Goal: Information Seeking & Learning: Learn about a topic

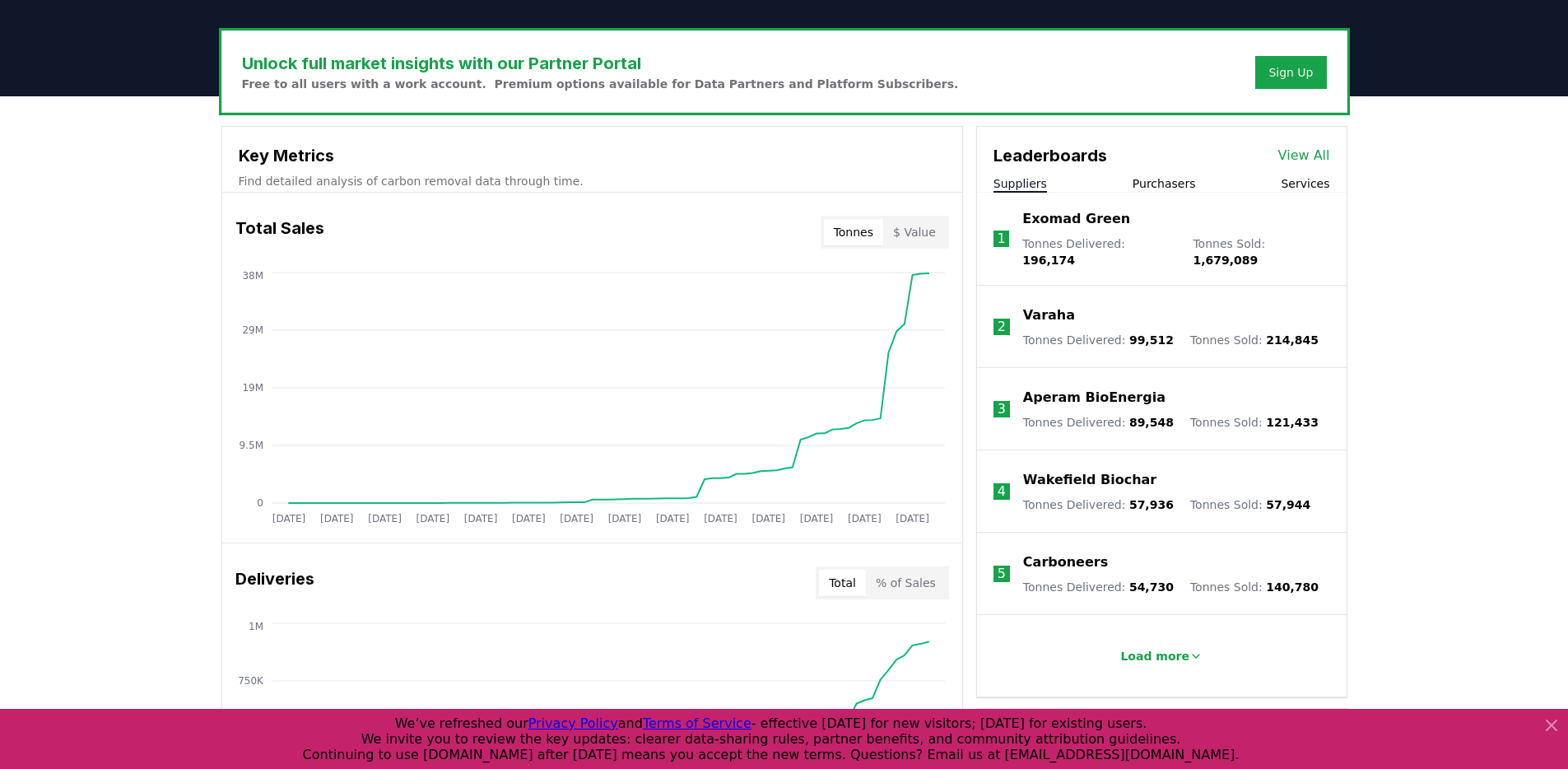
scroll to position [489, 0]
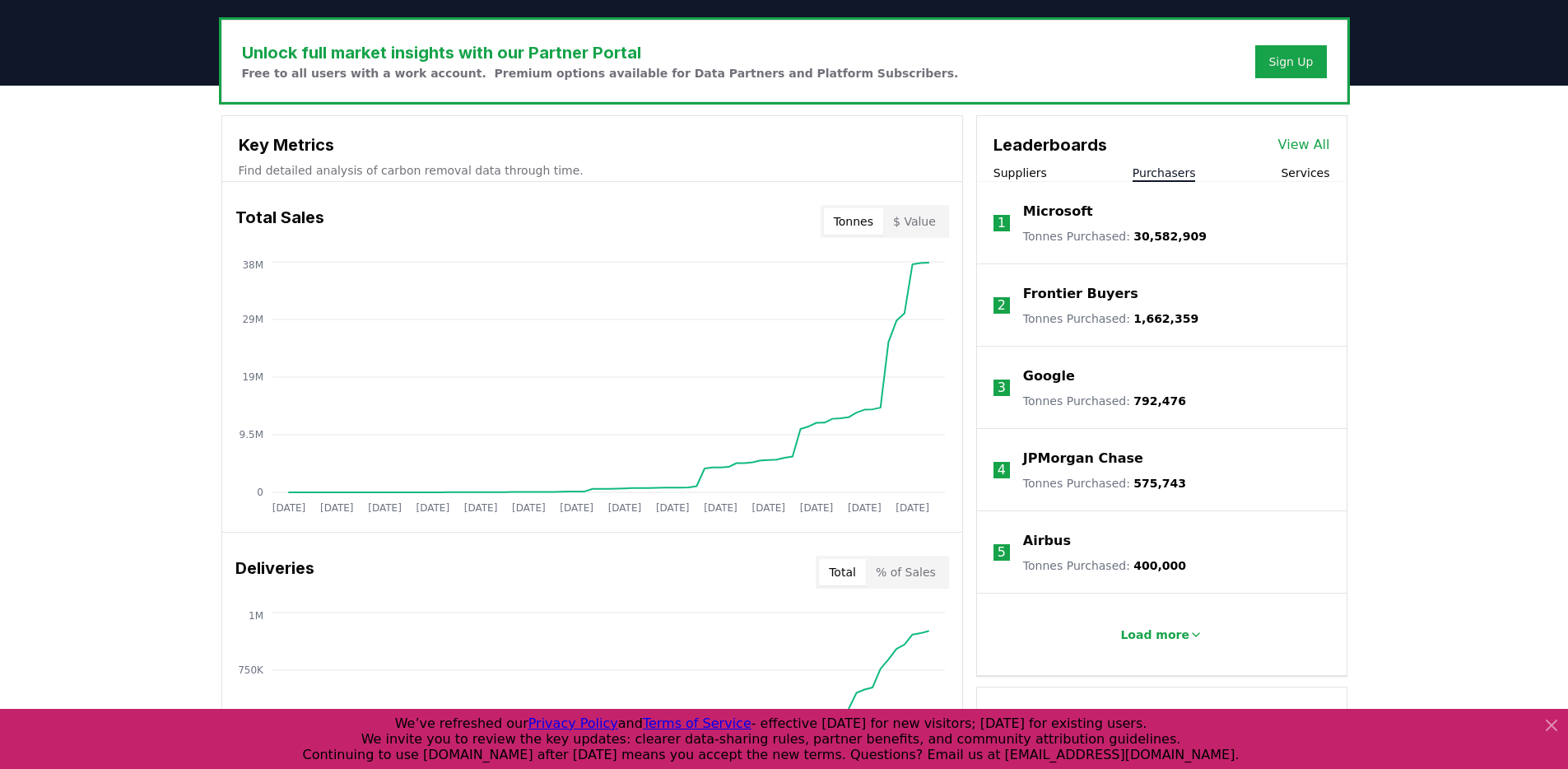
click at [1157, 171] on button "Purchasers" at bounding box center [1164, 173] width 63 height 17
click at [1324, 177] on button "Services" at bounding box center [1305, 173] width 49 height 17
click at [1208, 175] on div "Suppliers Purchasers Services" at bounding box center [1161, 173] width 369 height 18
click at [1160, 167] on button "Purchasers" at bounding box center [1164, 173] width 63 height 17
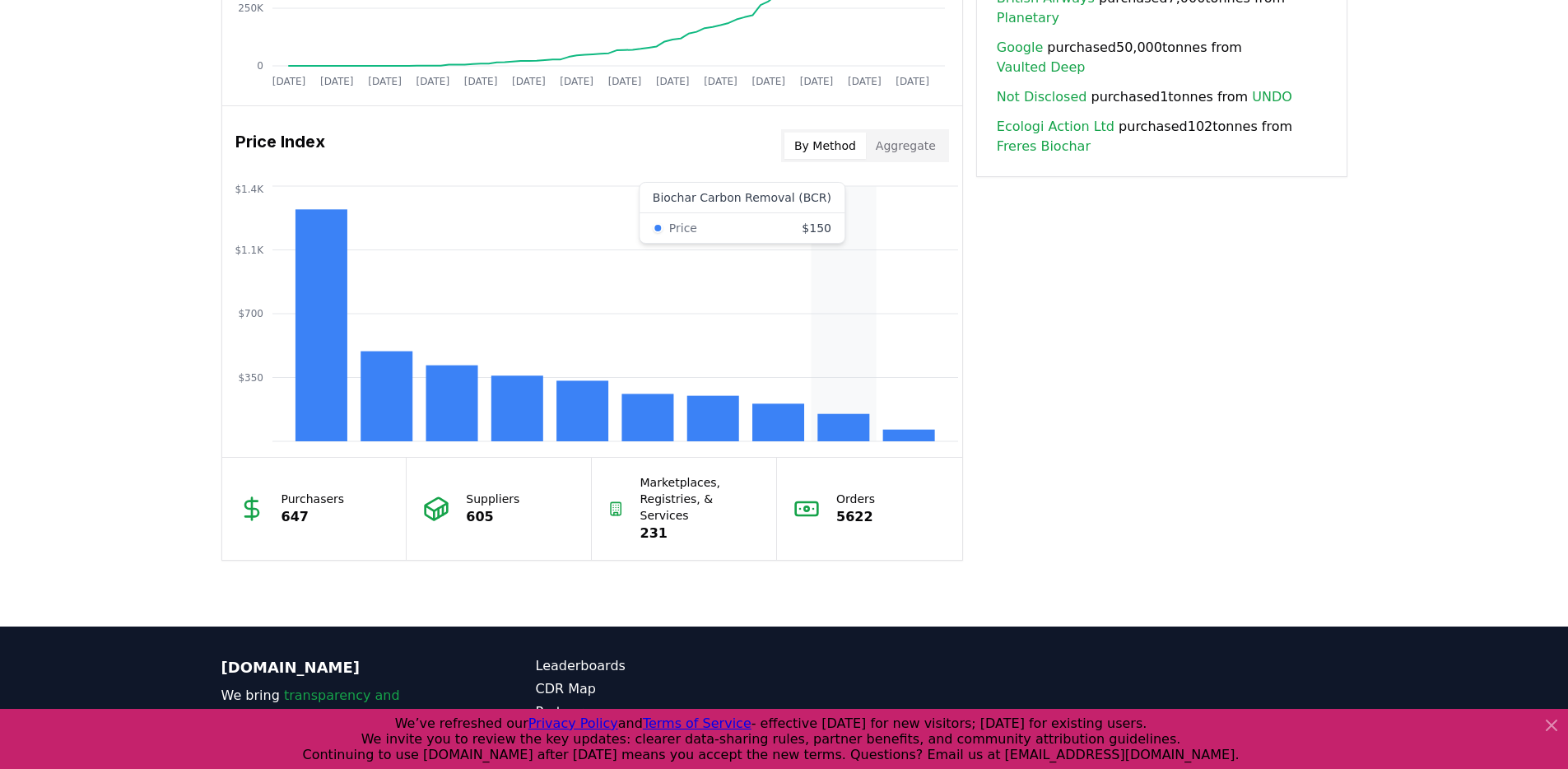
scroll to position [1280, 0]
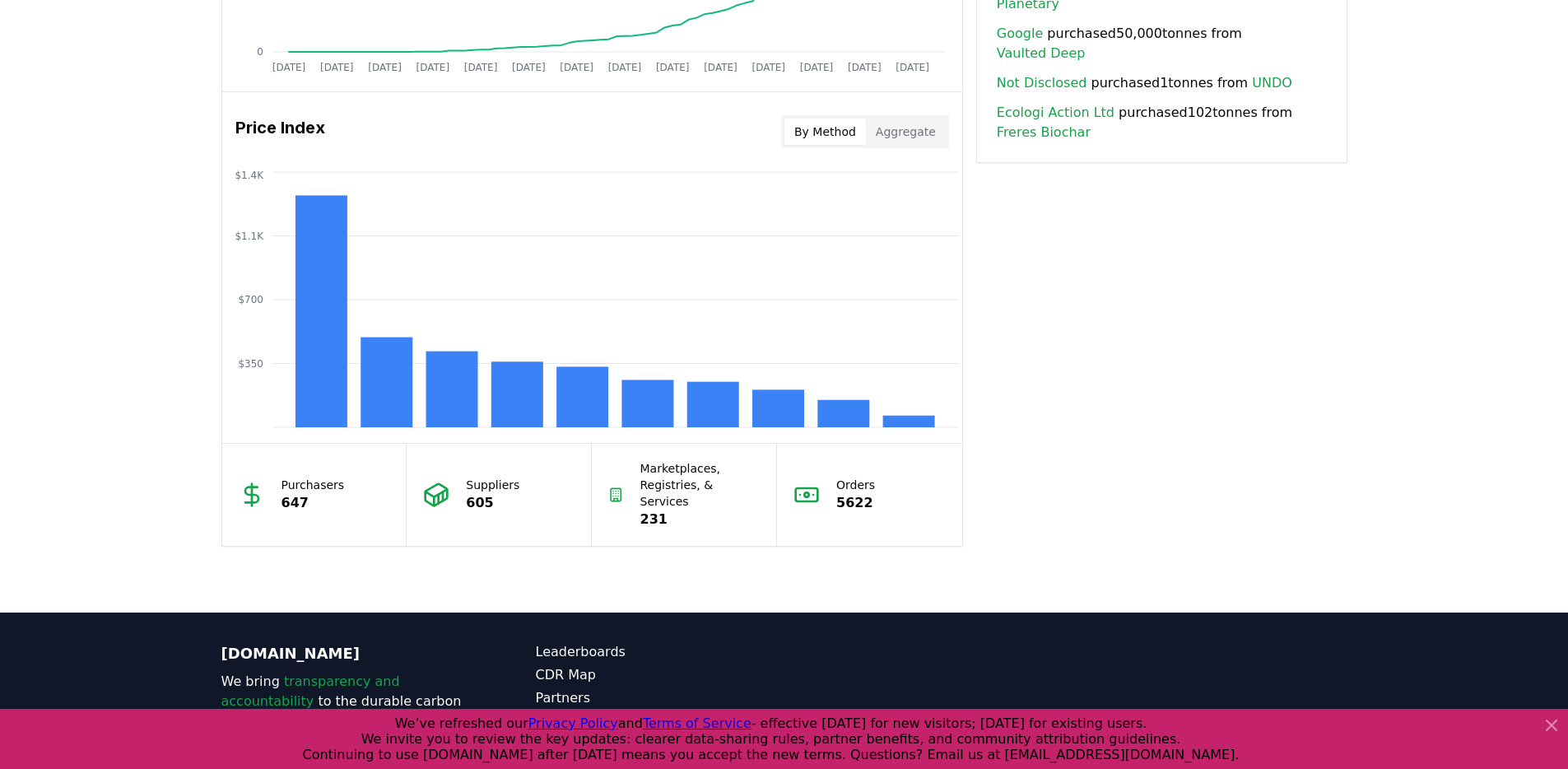
click at [893, 135] on button "Aggregate" at bounding box center [905, 132] width 80 height 26
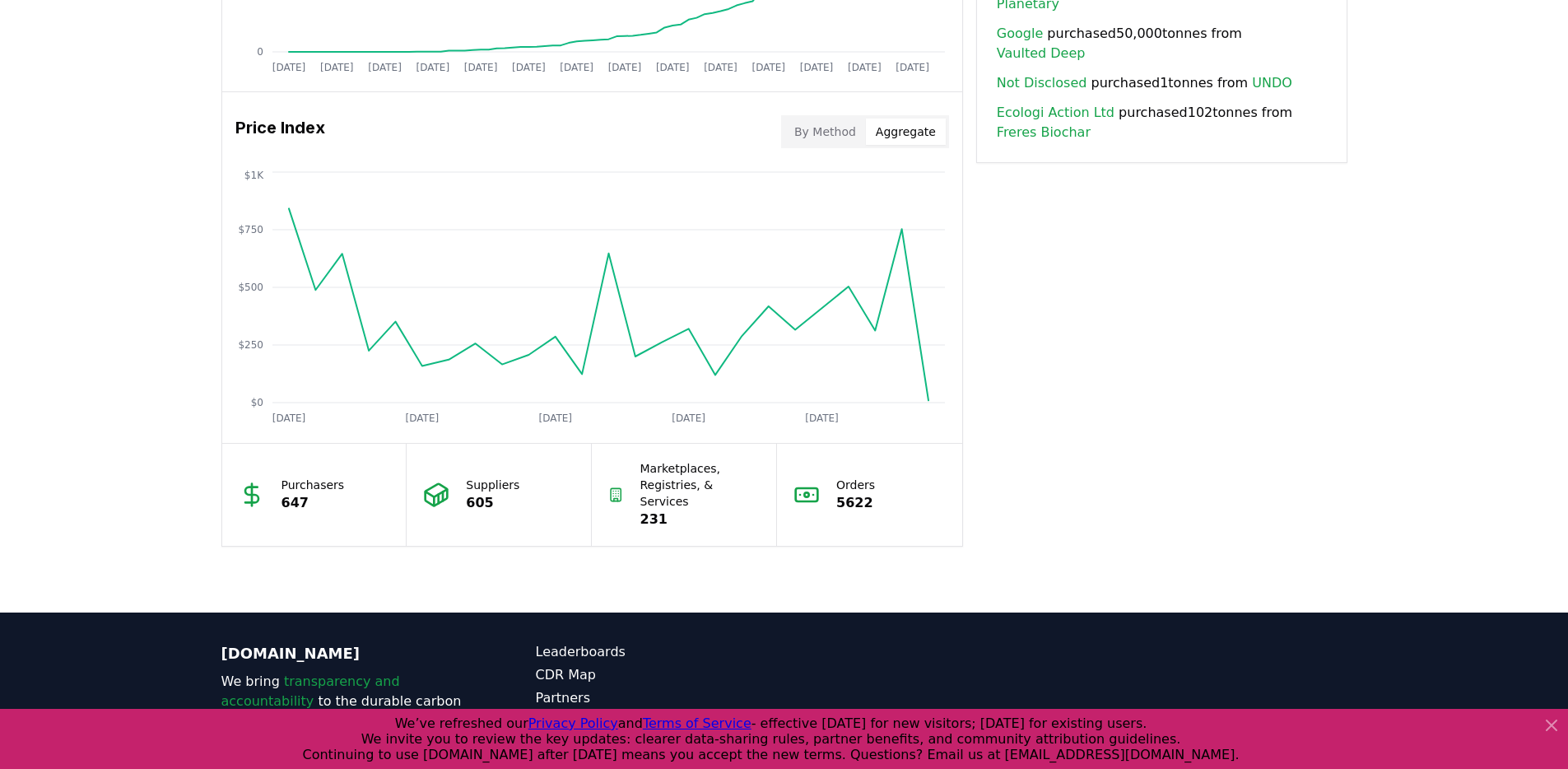
click at [824, 130] on button "By Method" at bounding box center [825, 132] width 82 height 26
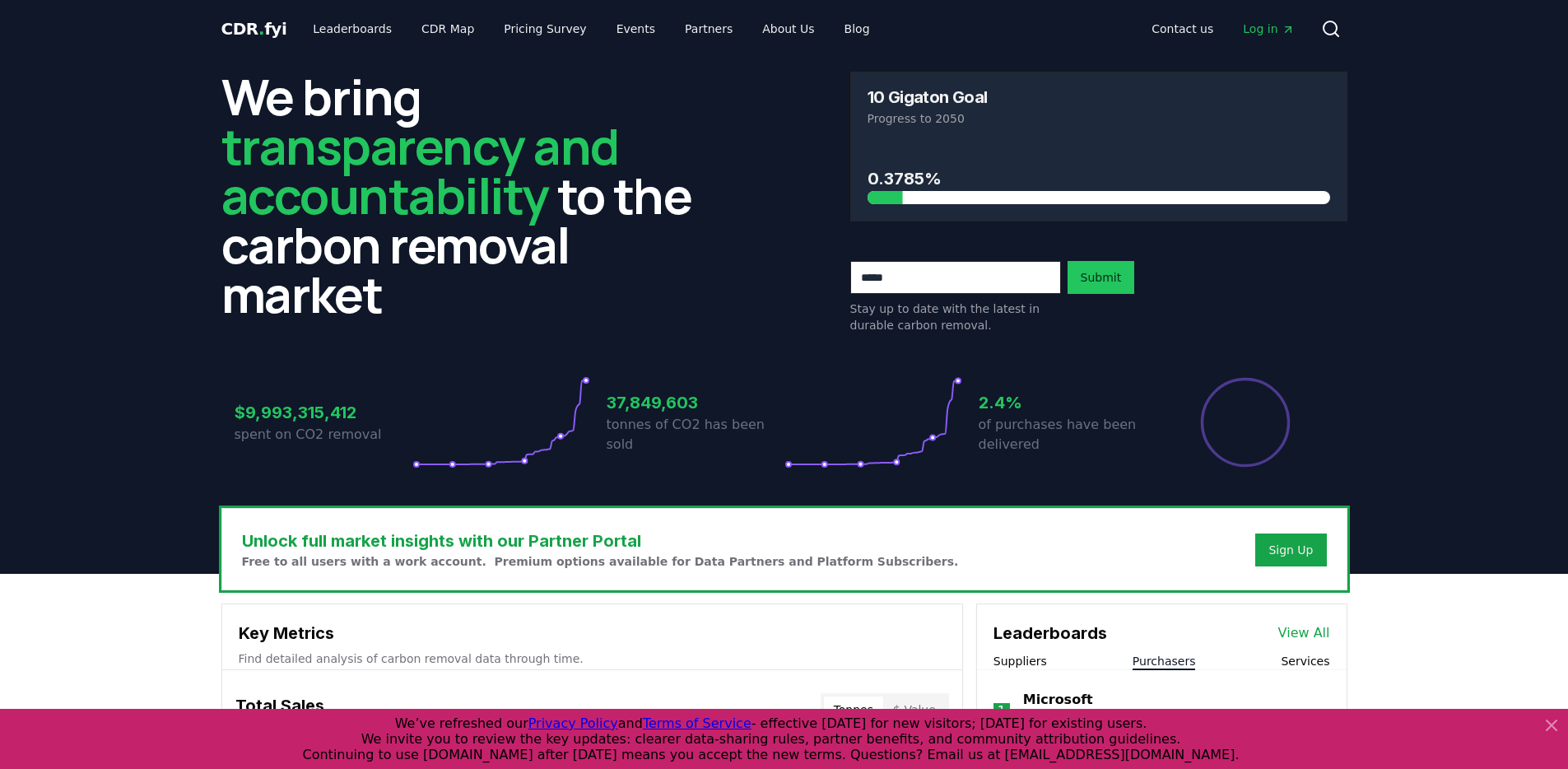
scroll to position [0, 0]
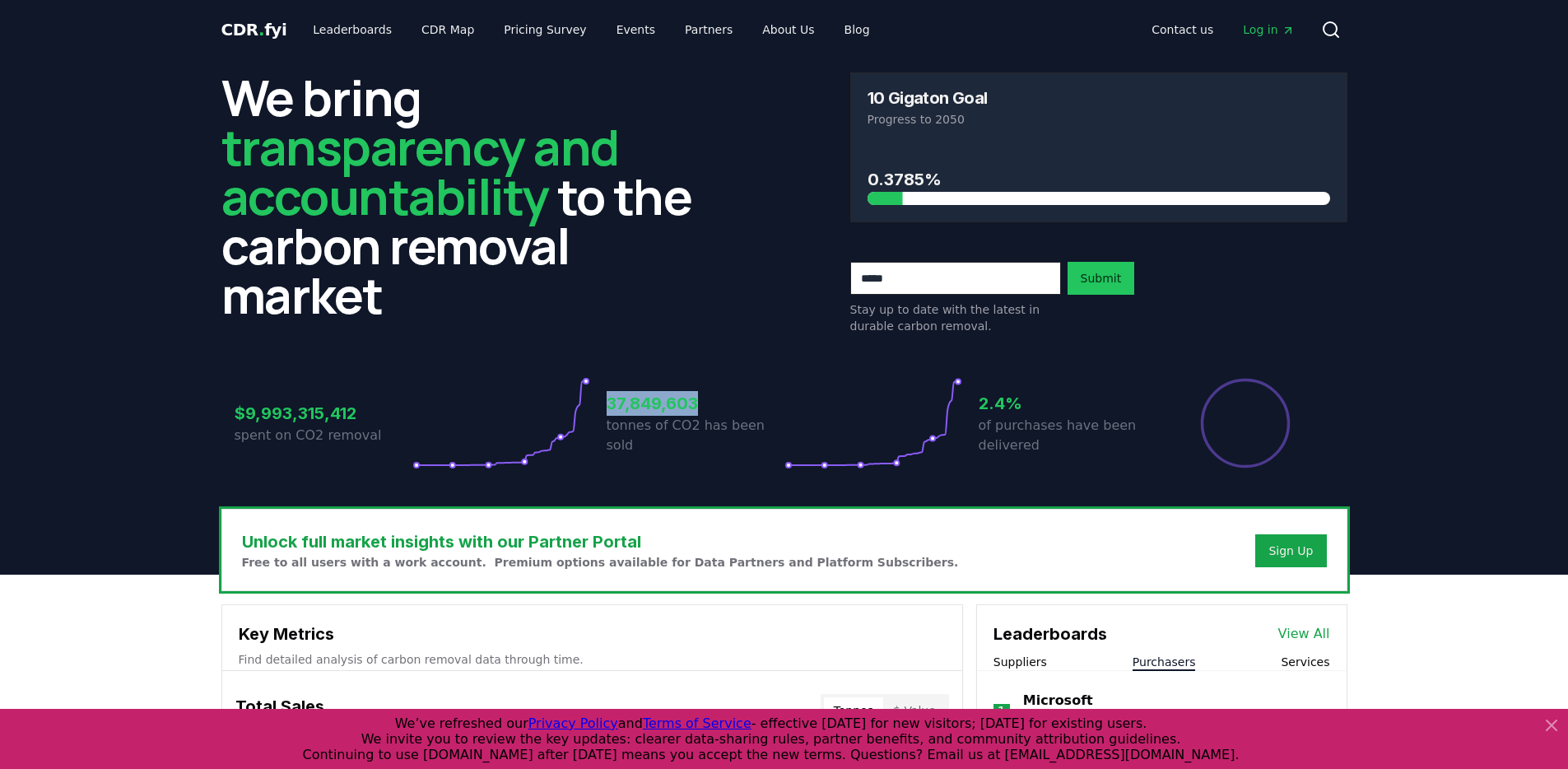
drag, startPoint x: 611, startPoint y: 411, endPoint x: 708, endPoint y: 404, distance: 97.3
click at [708, 404] on h3 "37,849,603" at bounding box center [695, 403] width 177 height 24
